Goal: Task Accomplishment & Management: Complete application form

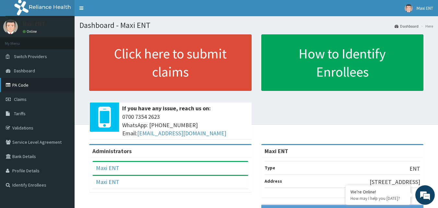
click at [32, 85] on link "PA Code" at bounding box center [37, 85] width 75 height 14
click at [23, 103] on link "Claims" at bounding box center [37, 99] width 75 height 14
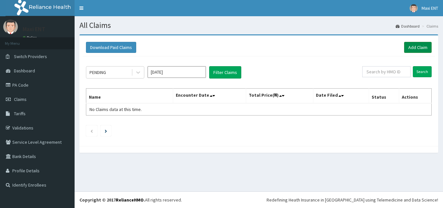
click at [419, 48] on link "Add Claim" at bounding box center [418, 47] width 28 height 11
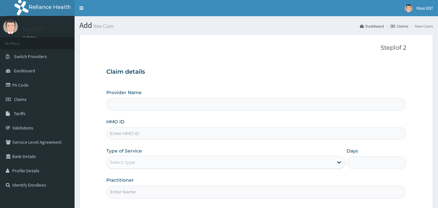
click at [253, 136] on input "HMO ID" at bounding box center [256, 133] width 300 height 13
type input "Maxi ENT"
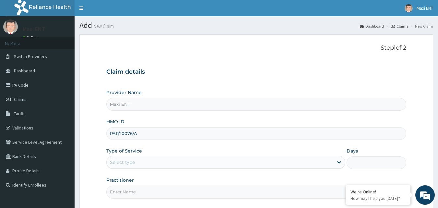
type input "PAP/10076/A"
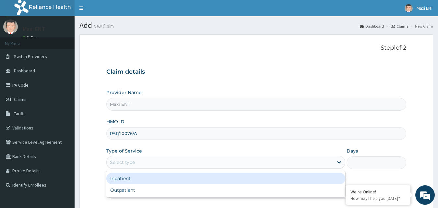
click at [208, 164] on div "Select type" at bounding box center [220, 162] width 227 height 10
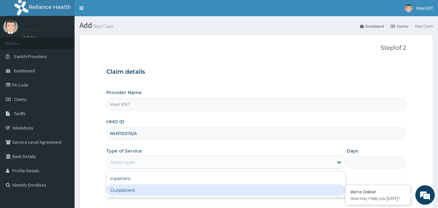
click at [133, 192] on div "Outpatient" at bounding box center [225, 190] width 239 height 12
type input "1"
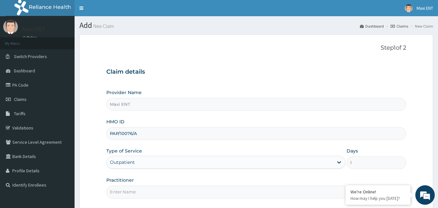
click at [127, 193] on input "Practitioner" at bounding box center [256, 192] width 300 height 13
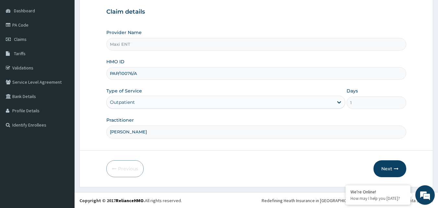
scroll to position [61, 0]
type input "[PERSON_NAME]"
click at [399, 169] on button "Next" at bounding box center [390, 168] width 33 height 17
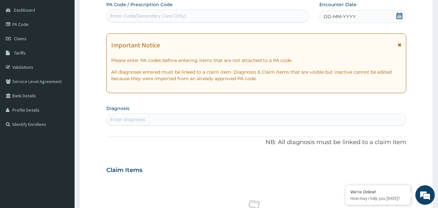
click at [190, 20] on div "Enter Code(Secondary Care Only)" at bounding box center [208, 16] width 202 height 10
paste input "PA/F4C798"
type input "PA/F4C798"
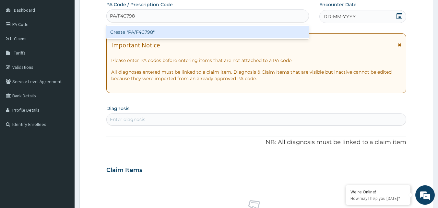
click at [124, 32] on div "Create "PA/F4C798"" at bounding box center [207, 32] width 203 height 12
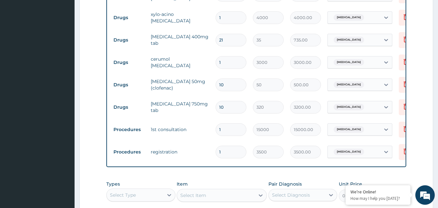
scroll to position [306, 0]
